Goal: Communication & Community: Ask a question

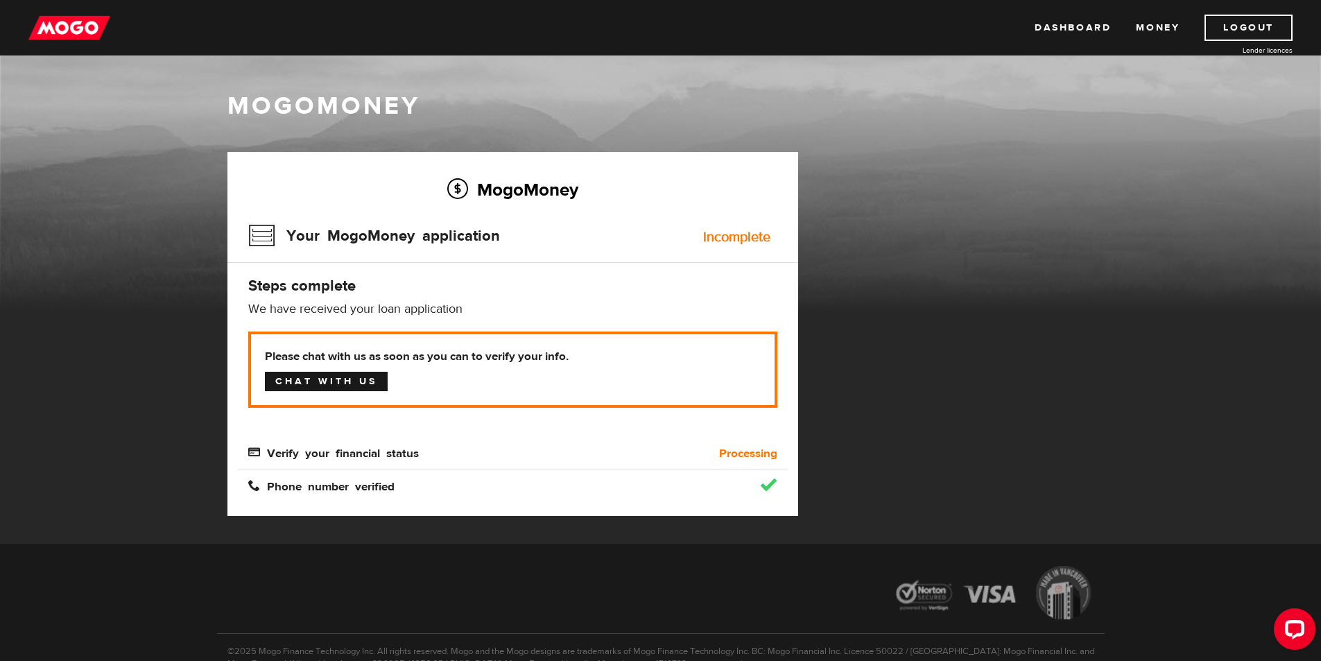
click at [361, 386] on link "Chat with us" at bounding box center [326, 381] width 123 height 19
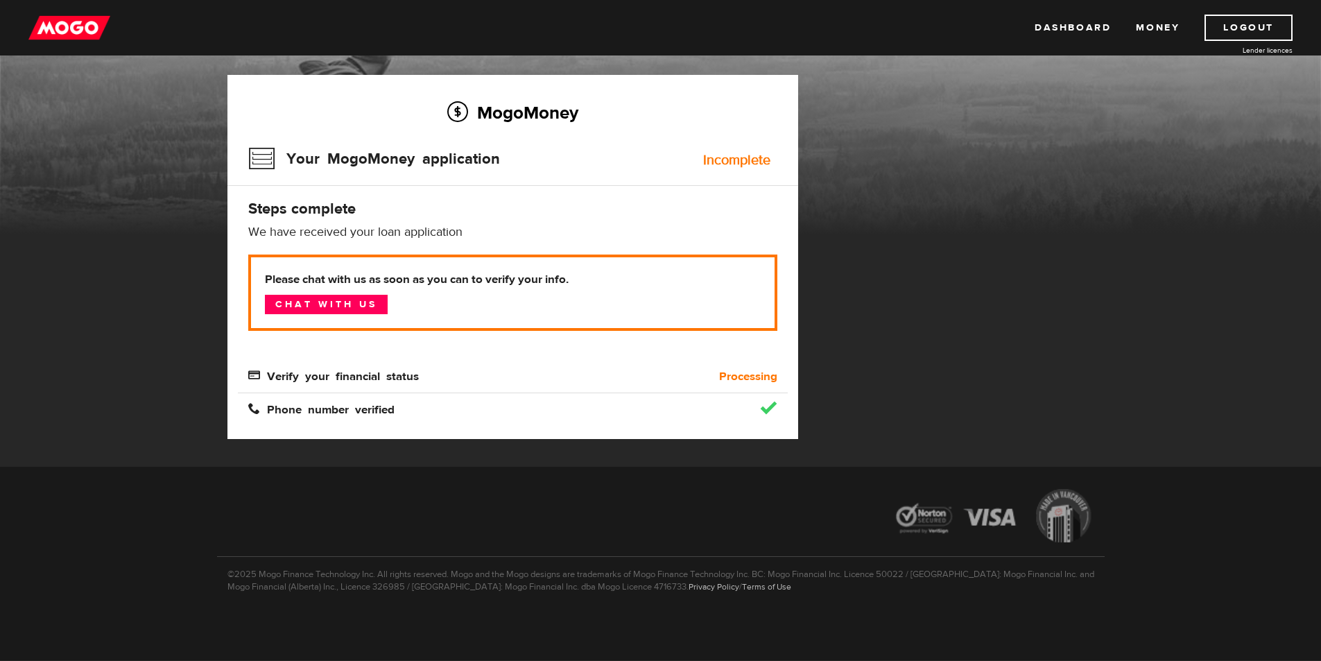
click at [989, 269] on div "MogoMoney Your MogoMoney application Expired Your MogoMoney credit decision has…" at bounding box center [661, 271] width 888 height 392
click at [963, 277] on div "MogoMoney Your MogoMoney application Expired Your MogoMoney credit decision has…" at bounding box center [661, 271] width 888 height 392
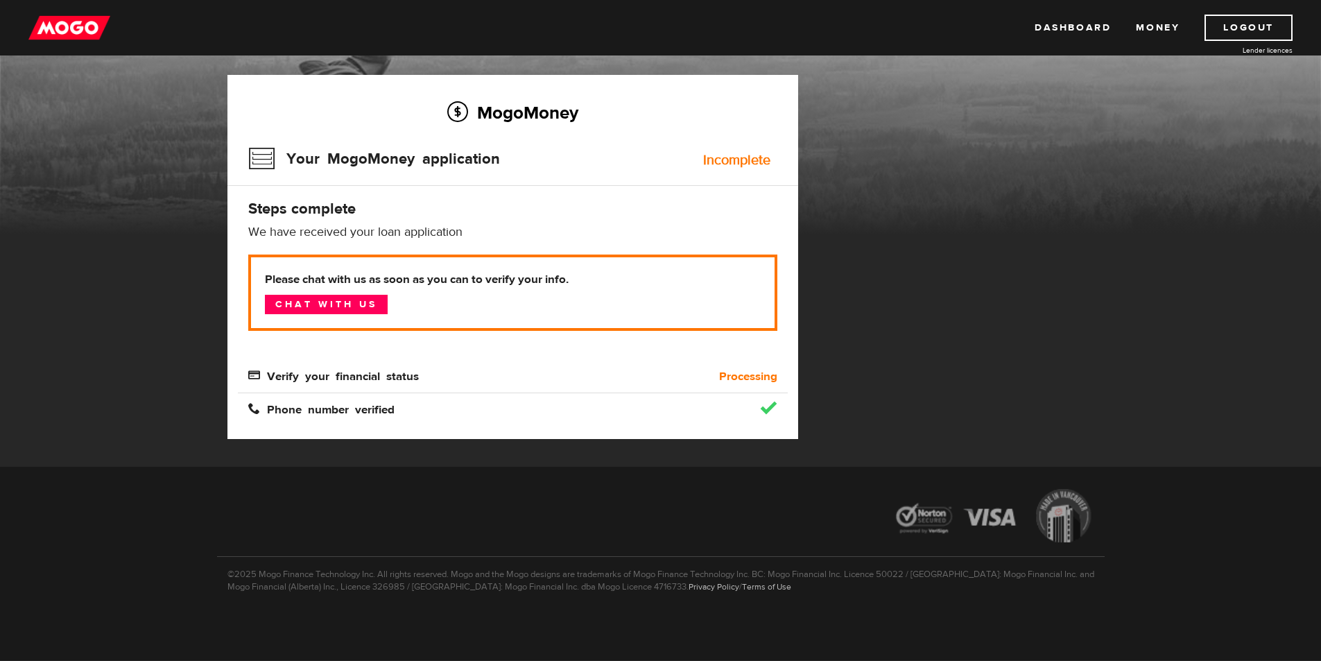
click at [1159, 198] on div "MogoMoney" at bounding box center [660, 123] width 1321 height 222
click at [957, 260] on div "MogoMoney Your MogoMoney application Expired Your MogoMoney credit decision has…" at bounding box center [661, 271] width 888 height 392
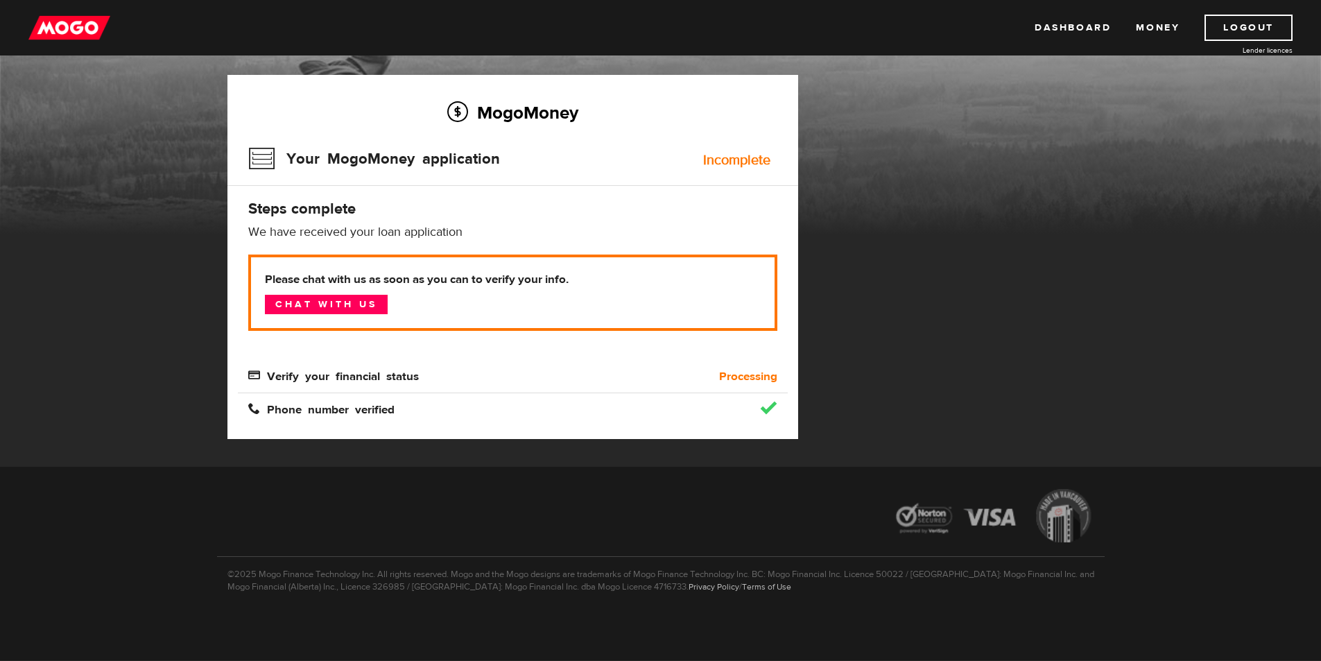
click at [802, 598] on div "©2025 Mogo Finance Technology Inc. All rights reserved. Mogo and the Mogo desig…" at bounding box center [661, 602] width 888 height 92
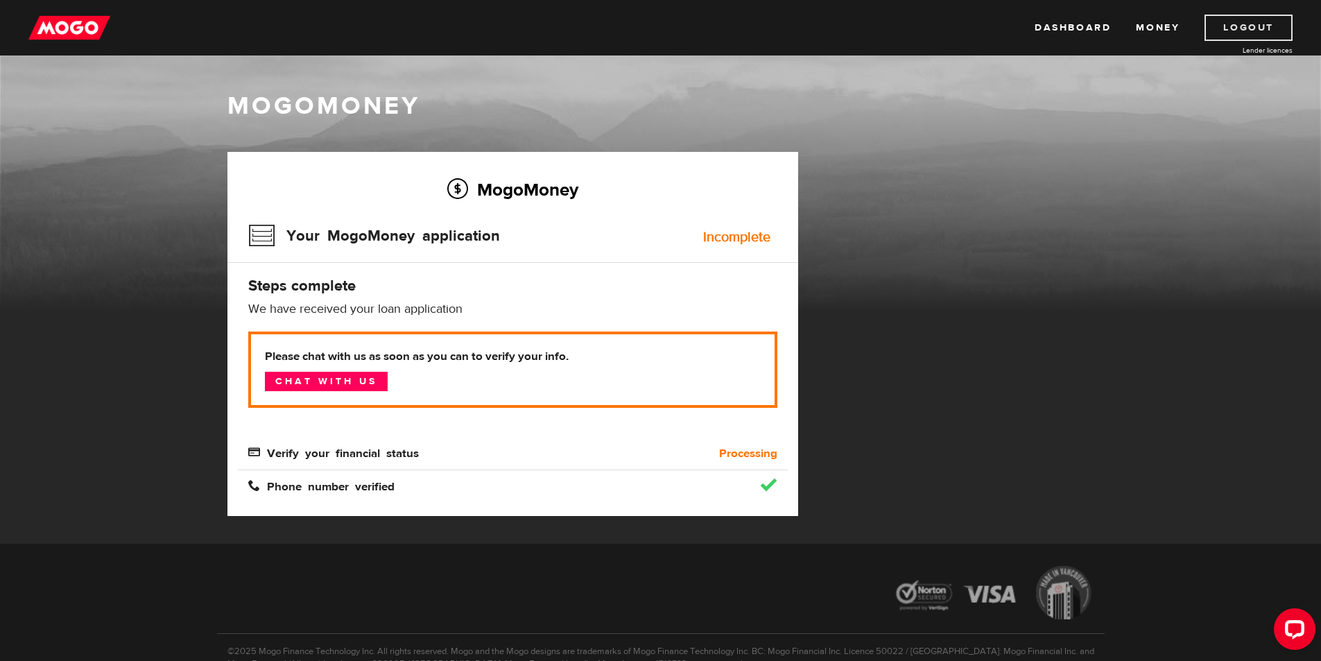
click at [1284, 23] on link "Logout" at bounding box center [1249, 28] width 88 height 26
